Goal: Book appointment/travel/reservation

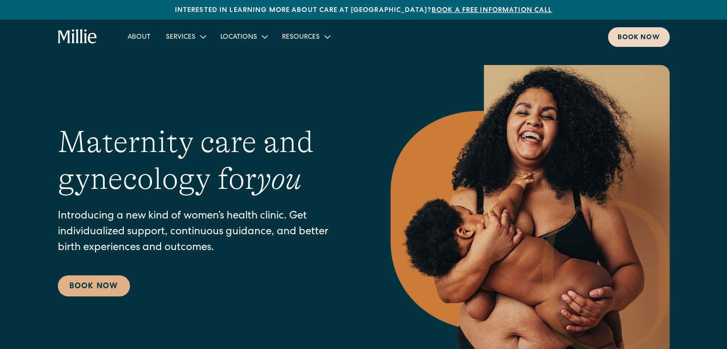
click at [638, 36] on div "Book now" at bounding box center [639, 38] width 43 height 10
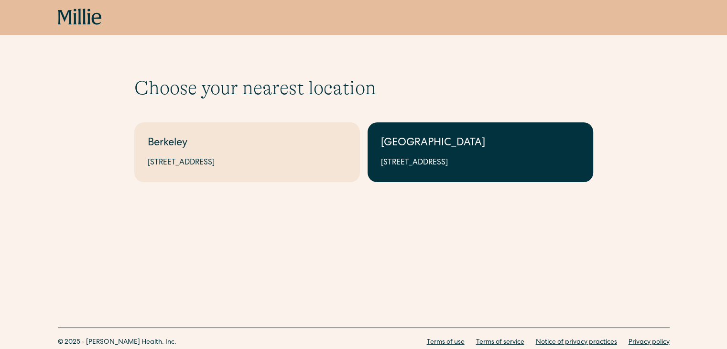
click at [426, 144] on div "[GEOGRAPHIC_DATA]" at bounding box center [480, 144] width 199 height 16
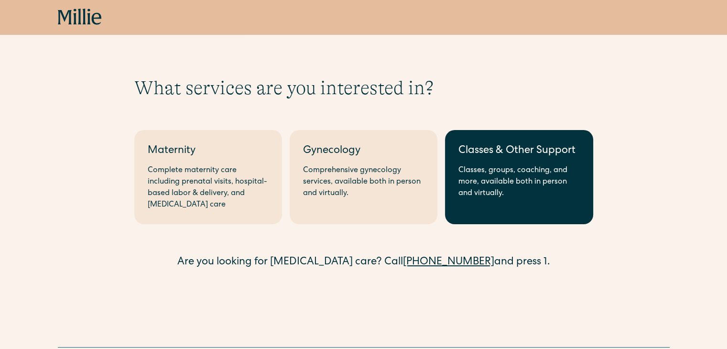
click at [514, 150] on div "Classes & Other Support" at bounding box center [518, 151] width 121 height 16
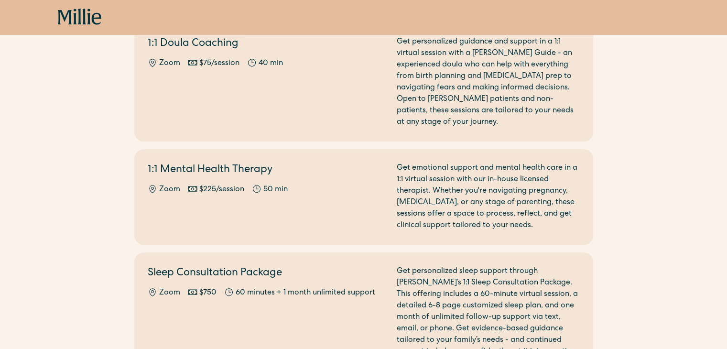
scroll to position [444, 0]
